Goal: Use online tool/utility: Utilize a website feature to perform a specific function

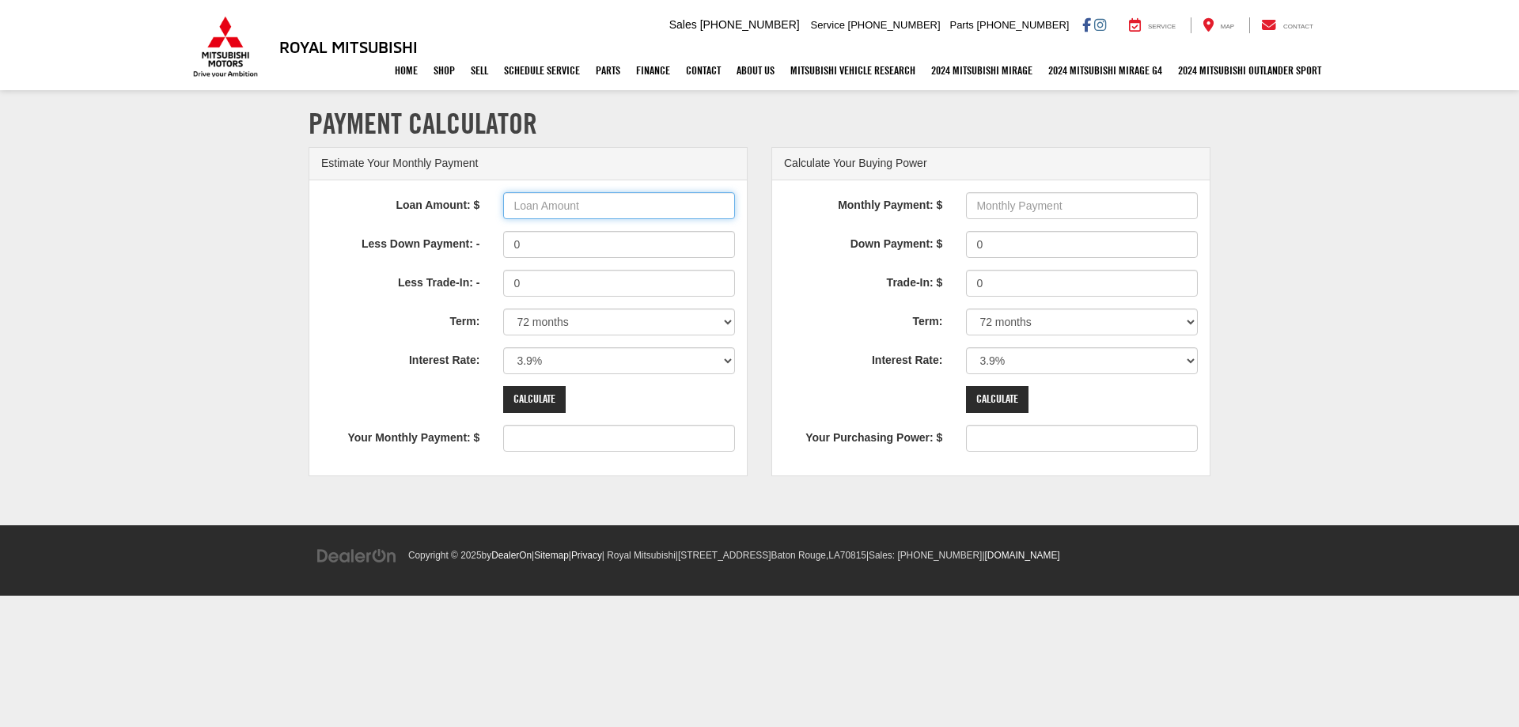
click at [544, 209] on input "Loan Amount: $" at bounding box center [619, 205] width 232 height 27
type input "60000"
type input "936"
click at [520, 286] on input "0" at bounding box center [619, 283] width 232 height 27
type input "19000"
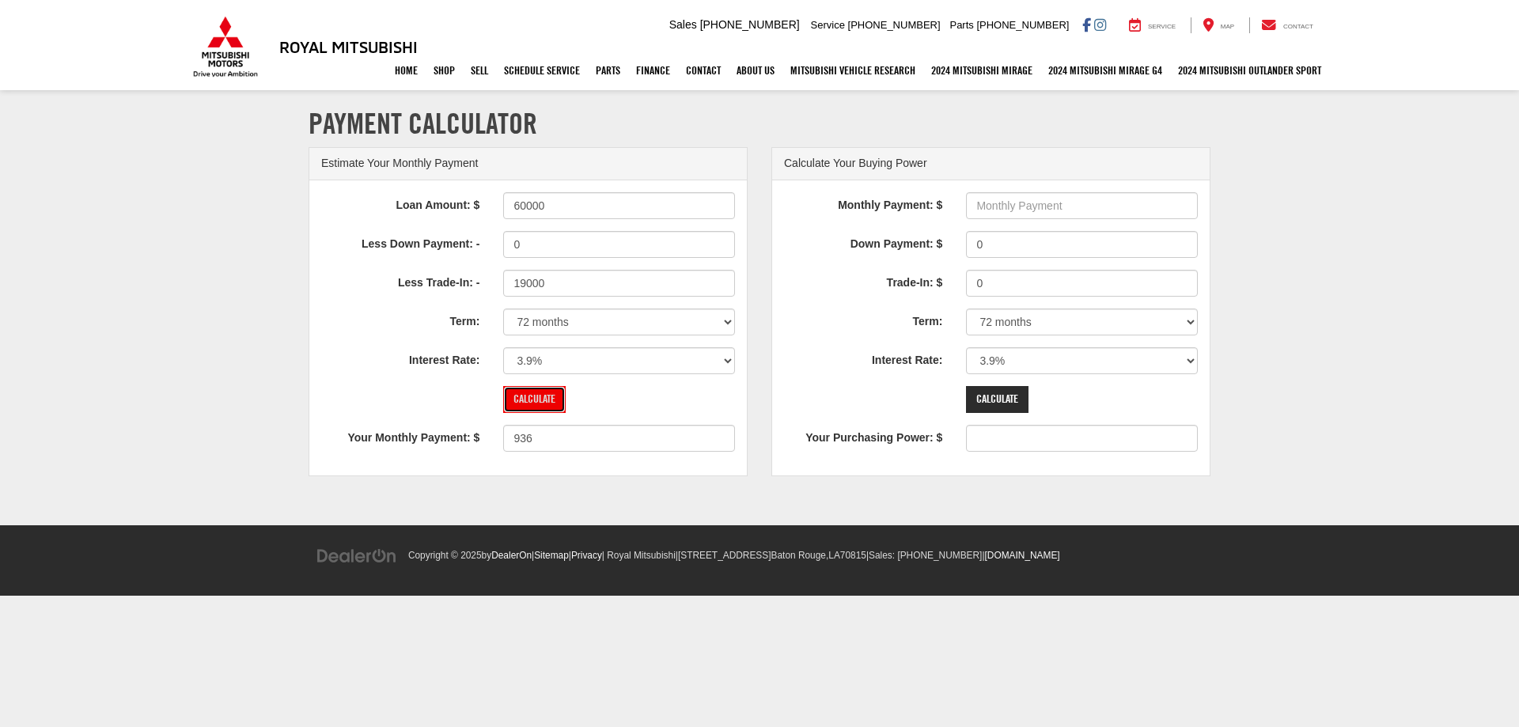
type input "640"
click at [548, 395] on input "Calculate" at bounding box center [534, 399] width 62 height 27
click at [522, 365] on select "0% 0.9% 1.9% 2.9% 3.9% 4.9% 5.9% 6.9% 7.9% 8.9% 9.9% 10.9% 11.9% 12.9% 13.9% 14…" at bounding box center [619, 360] width 232 height 27
click at [520, 360] on select "0% 0.9% 1.9% 2.9% 3.9% 4.9% 5.9% 6.9% 7.9% 8.9% 9.9% 10.9% 11.9% 12.9% 13.9% 14…" at bounding box center [619, 360] width 232 height 27
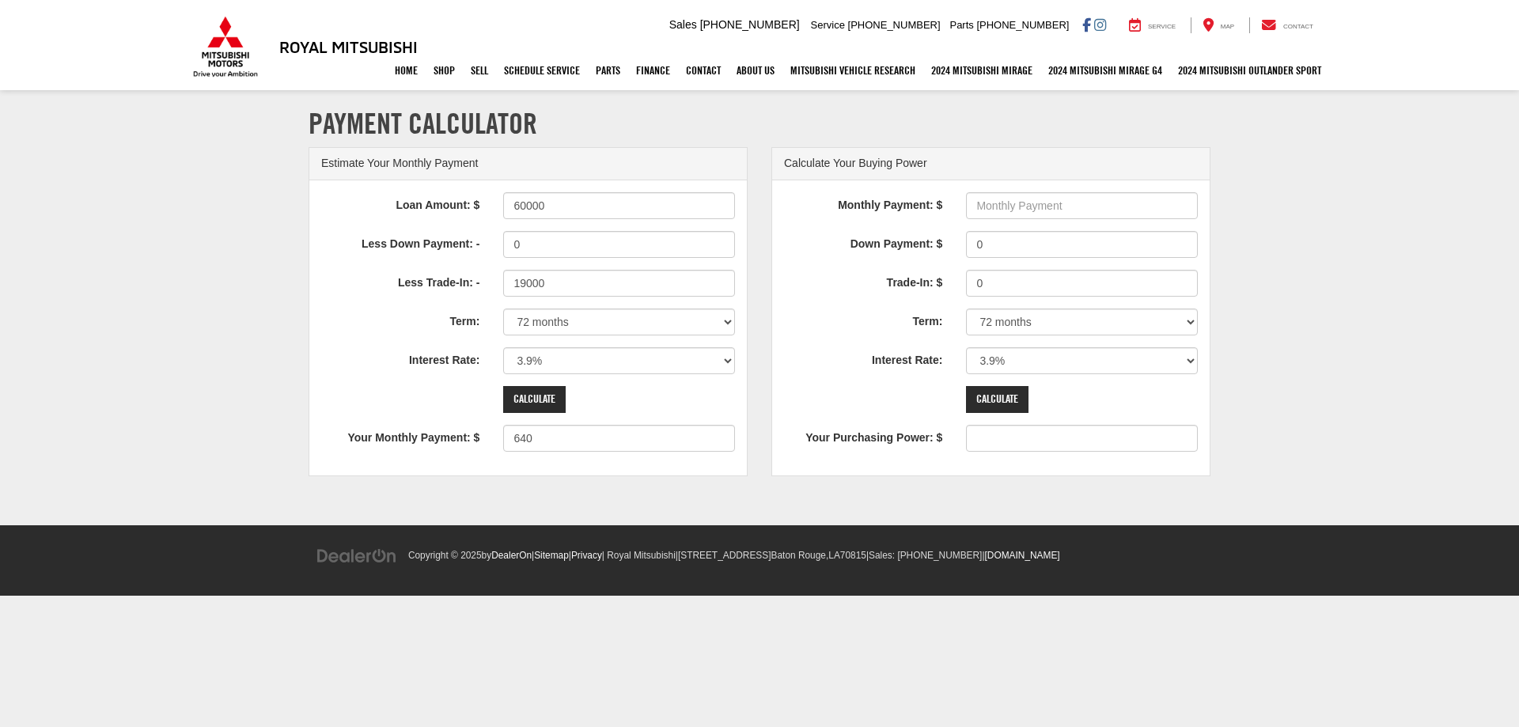
click at [604, 398] on div "Calculate" at bounding box center [564, 399] width 146 height 27
click at [725, 360] on select "0% 0.9% 1.9% 2.9% 3.9% 4.9% 5.9% 6.9% 7.9% 8.9% 9.9% 10.9% 11.9% 12.9% 13.9% 14…" at bounding box center [619, 360] width 232 height 27
select select "6.9"
click at [503, 347] on select "0% 0.9% 1.9% 2.9% 3.9% 4.9% 5.9% 6.9% 7.9% 8.9% 9.9% 10.9% 11.9% 12.9% 13.9% 14…" at bounding box center [619, 360] width 232 height 27
type input "697"
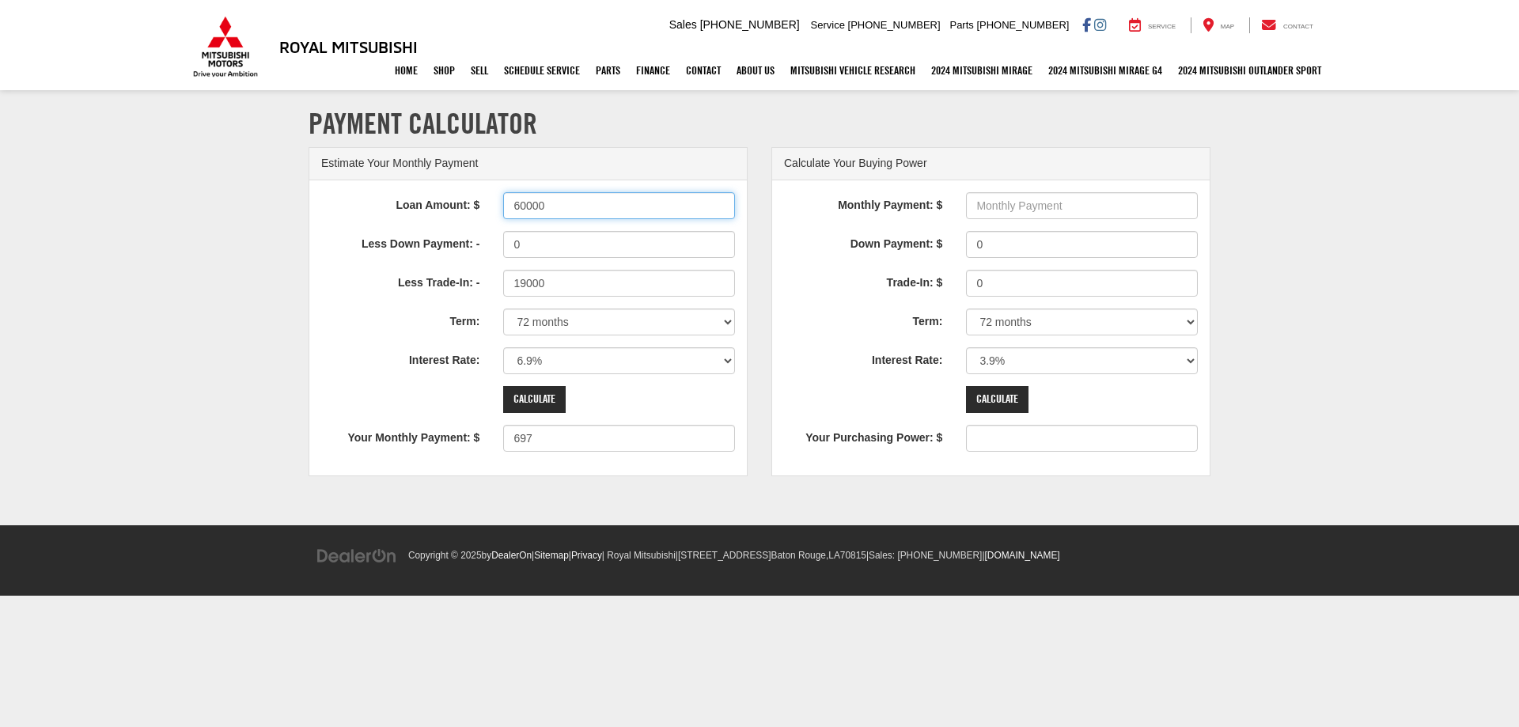
click at [524, 206] on input "60000" at bounding box center [619, 205] width 232 height 27
type input "55000"
type input "612"
click at [537, 395] on input "Calculate" at bounding box center [534, 399] width 62 height 27
click at [726, 359] on select "0% 0.9% 1.9% 2.9% 3.9% 4.9% 5.9% 6.9% 7.9% 8.9% 9.9% 10.9% 11.9% 12.9% 13.9% 14…" at bounding box center [619, 360] width 232 height 27
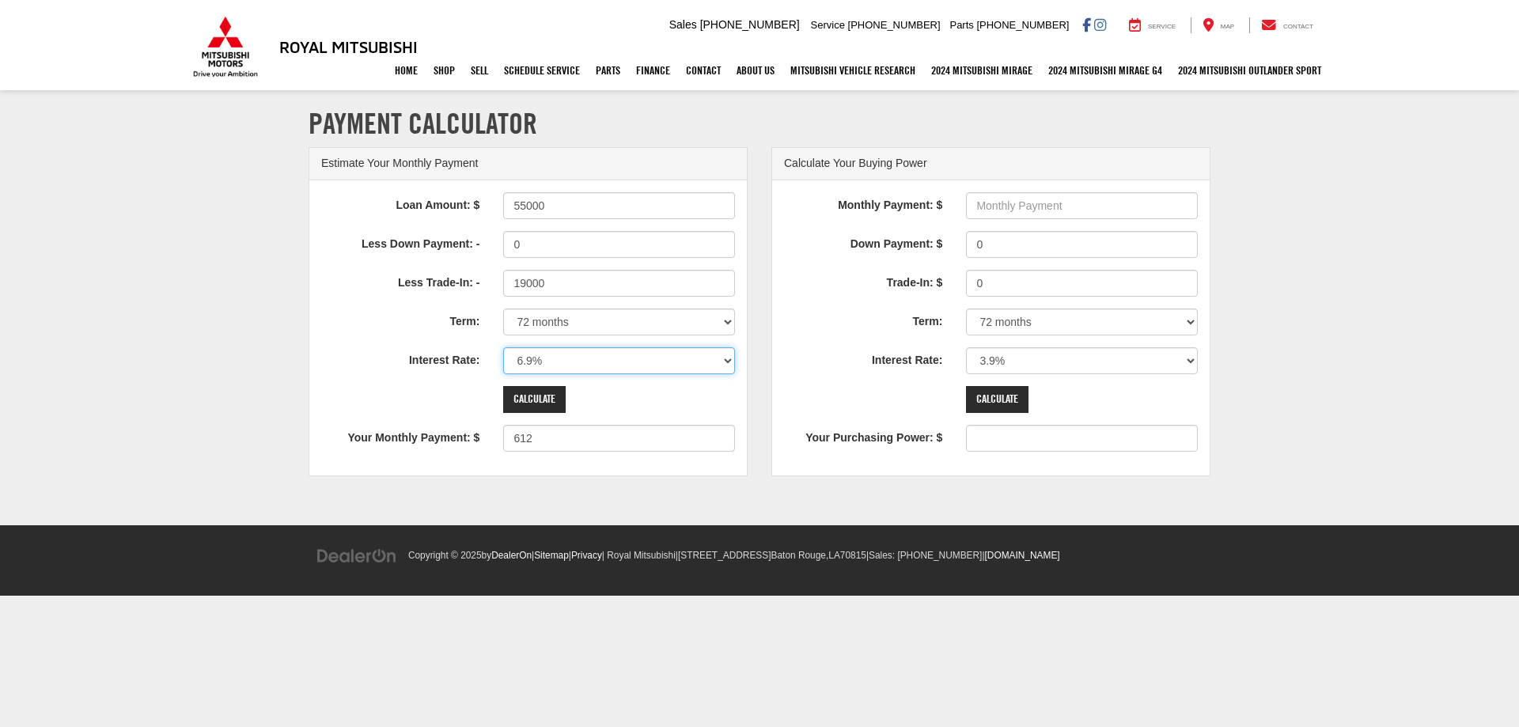
select select "4.9"
click at [503, 347] on select "0% 0.9% 1.9% 2.9% 3.9% 4.9% 5.9% 6.9% 7.9% 8.9% 9.9% 10.9% 11.9% 12.9% 13.9% 14…" at bounding box center [619, 360] width 232 height 27
type input "578"
click at [727, 360] on select "0% 0.9% 1.9% 2.9% 3.9% 4.9% 5.9% 6.9% 7.9% 8.9% 9.9% 10.9% 11.9% 12.9% 13.9% 14…" at bounding box center [619, 360] width 232 height 27
select select "3.9"
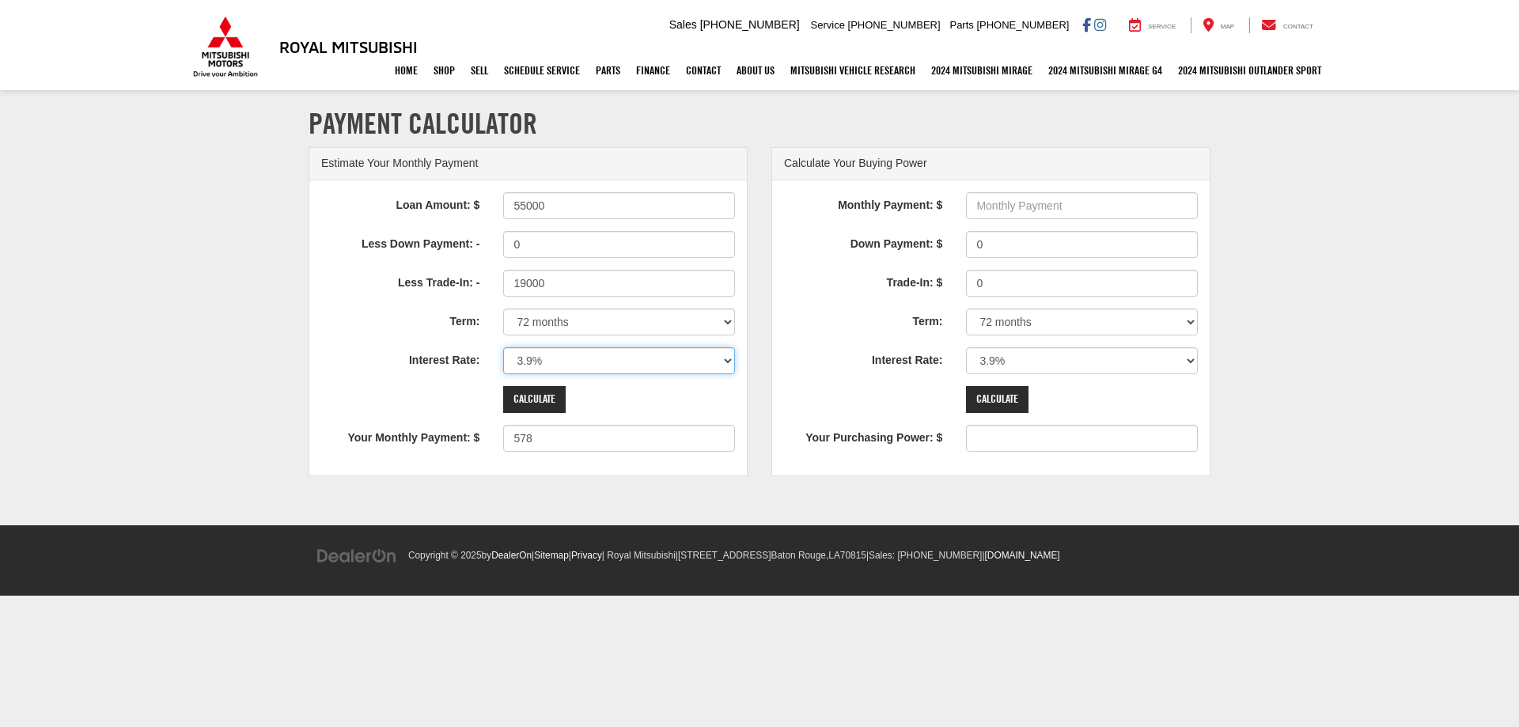
click at [503, 347] on select "0% 0.9% 1.9% 2.9% 3.9% 4.9% 5.9% 6.9% 7.9% 8.9% 9.9% 10.9% 11.9% 12.9% 13.9% 14…" at bounding box center [619, 360] width 232 height 27
type input "562"
click at [527, 201] on input "55000" at bounding box center [619, 205] width 232 height 27
type input "54000"
type input "546"
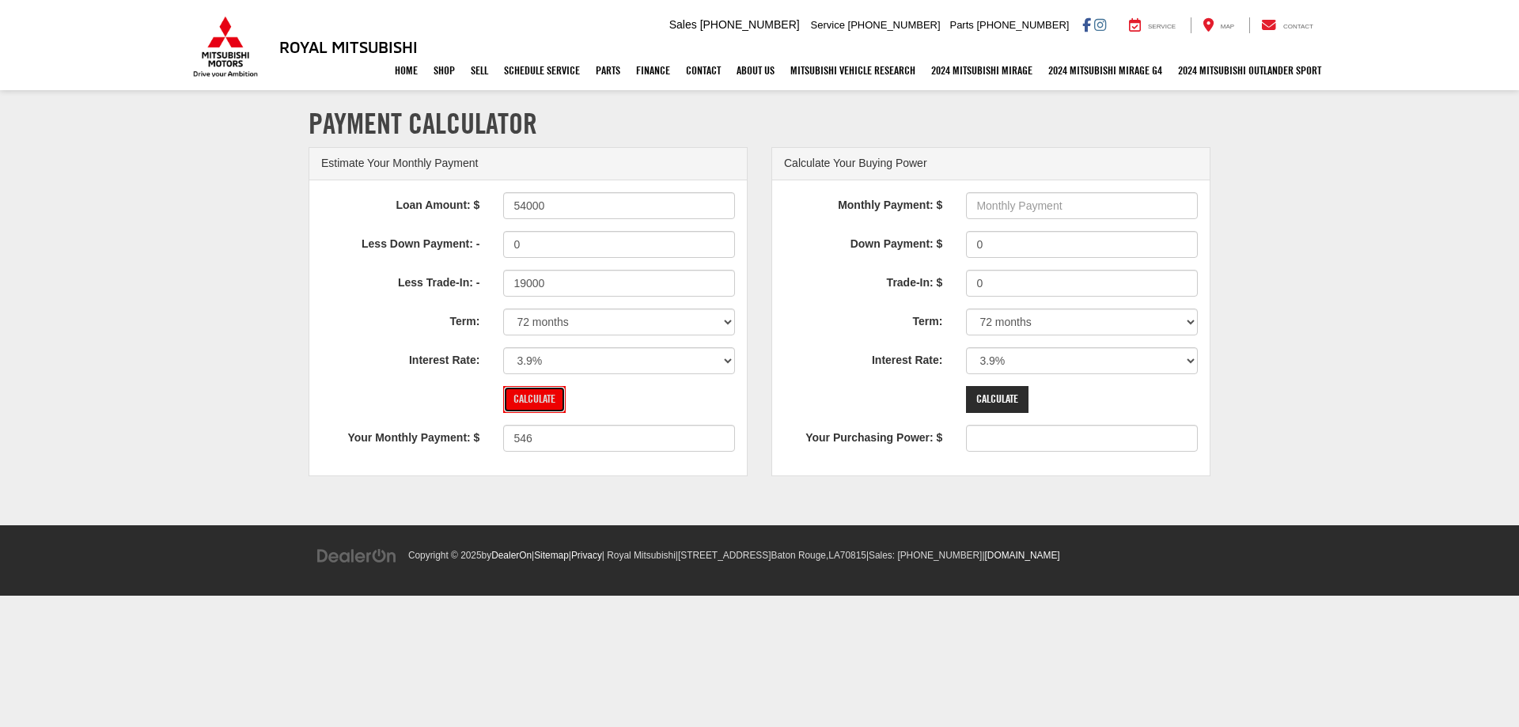
click at [549, 399] on input "Calculate" at bounding box center [534, 399] width 62 height 27
click at [755, 346] on div "Estimate Your Monthly Payment Loan Amount: $ 54000 Less Down Payment: - 0 Less …" at bounding box center [528, 319] width 463 height 345
click at [530, 362] on select "0% 0.9% 1.9% 2.9% 3.9% 4.9% 5.9% 6.9% 7.9% 8.9% 9.9% 10.9% 11.9% 12.9% 13.9% 14…" at bounding box center [619, 360] width 232 height 27
click at [531, 362] on select "0% 0.9% 1.9% 2.9% 3.9% 4.9% 5.9% 6.9% 7.9% 8.9% 9.9% 10.9% 11.9% 12.9% 13.9% 14…" at bounding box center [619, 360] width 232 height 27
click at [725, 362] on select "0% 0.9% 1.9% 2.9% 3.9% 4.9% 5.9% 6.9% 7.9% 8.9% 9.9% 10.9% 11.9% 12.9% 13.9% 14…" at bounding box center [619, 360] width 232 height 27
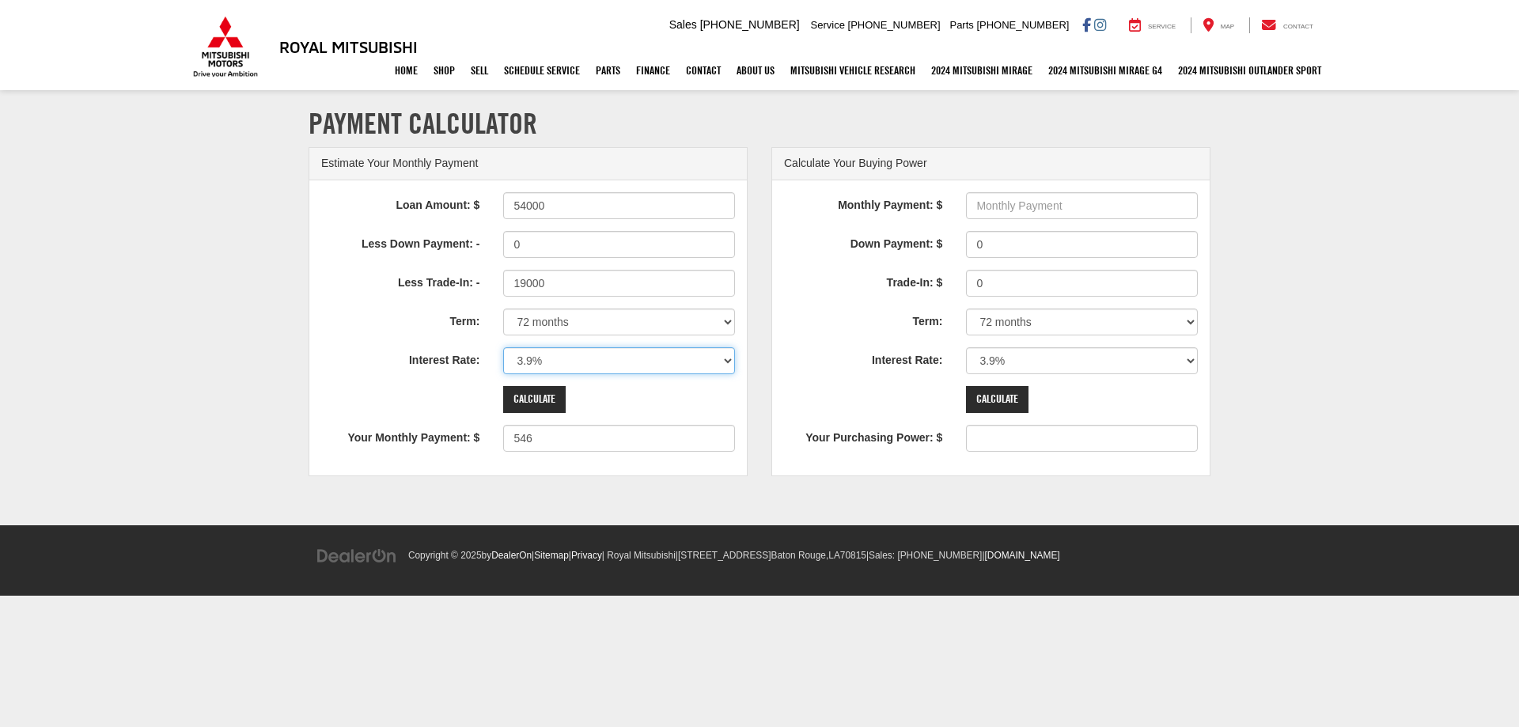
click at [550, 358] on select "0% 0.9% 1.9% 2.9% 3.9% 4.9% 5.9% 6.9% 7.9% 8.9% 9.9% 10.9% 11.9% 12.9% 13.9% 14…" at bounding box center [619, 360] width 232 height 27
click at [522, 360] on select "0% 0.9% 1.9% 2.9% 3.9% 4.9% 5.9% 6.9% 7.9% 8.9% 9.9% 10.9% 11.9% 12.9% 13.9% 14…" at bounding box center [619, 360] width 232 height 27
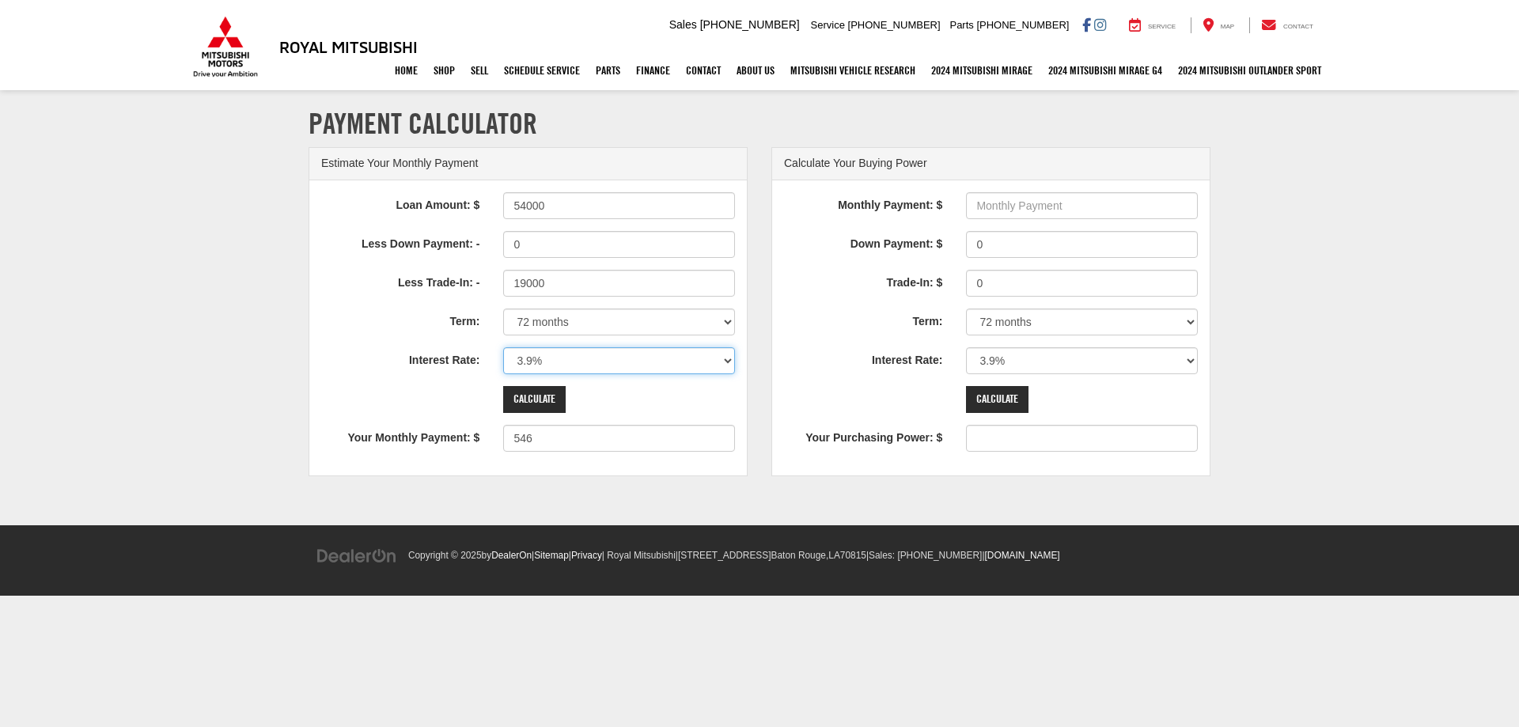
click at [728, 360] on select "0% 0.9% 1.9% 2.9% 3.9% 4.9% 5.9% 6.9% 7.9% 8.9% 9.9% 10.9% 11.9% 12.9% 13.9% 14…" at bounding box center [619, 360] width 232 height 27
select select "5.9"
click at [503, 347] on select "0% 0.9% 1.9% 2.9% 3.9% 4.9% 5.9% 6.9% 7.9% 8.9% 9.9% 10.9% 11.9% 12.9% 13.9% 14…" at bounding box center [619, 360] width 232 height 27
type input "578"
